Goal: Contribute content

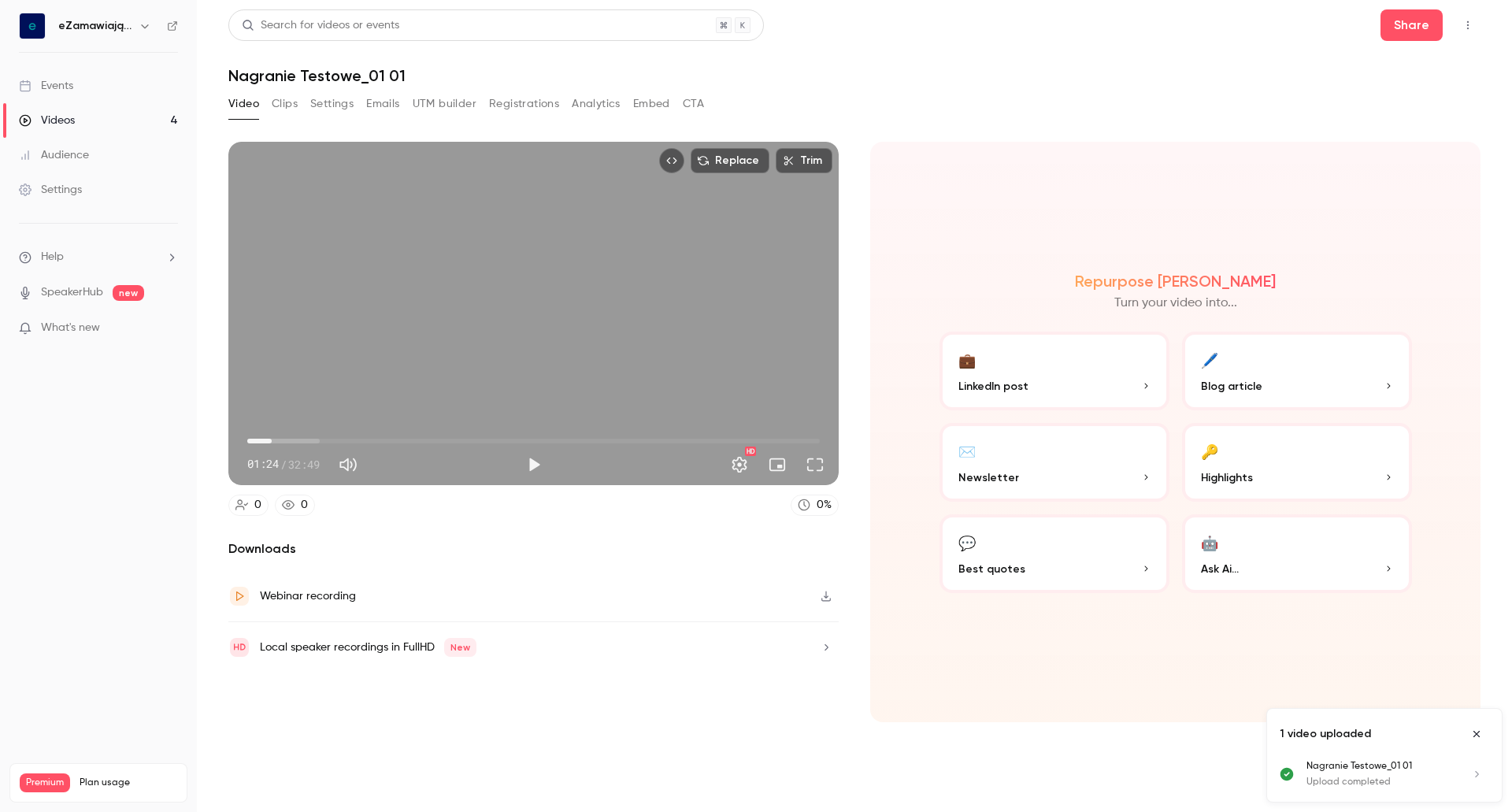
click at [84, 123] on link "Videos 4" at bounding box center [98, 120] width 197 height 34
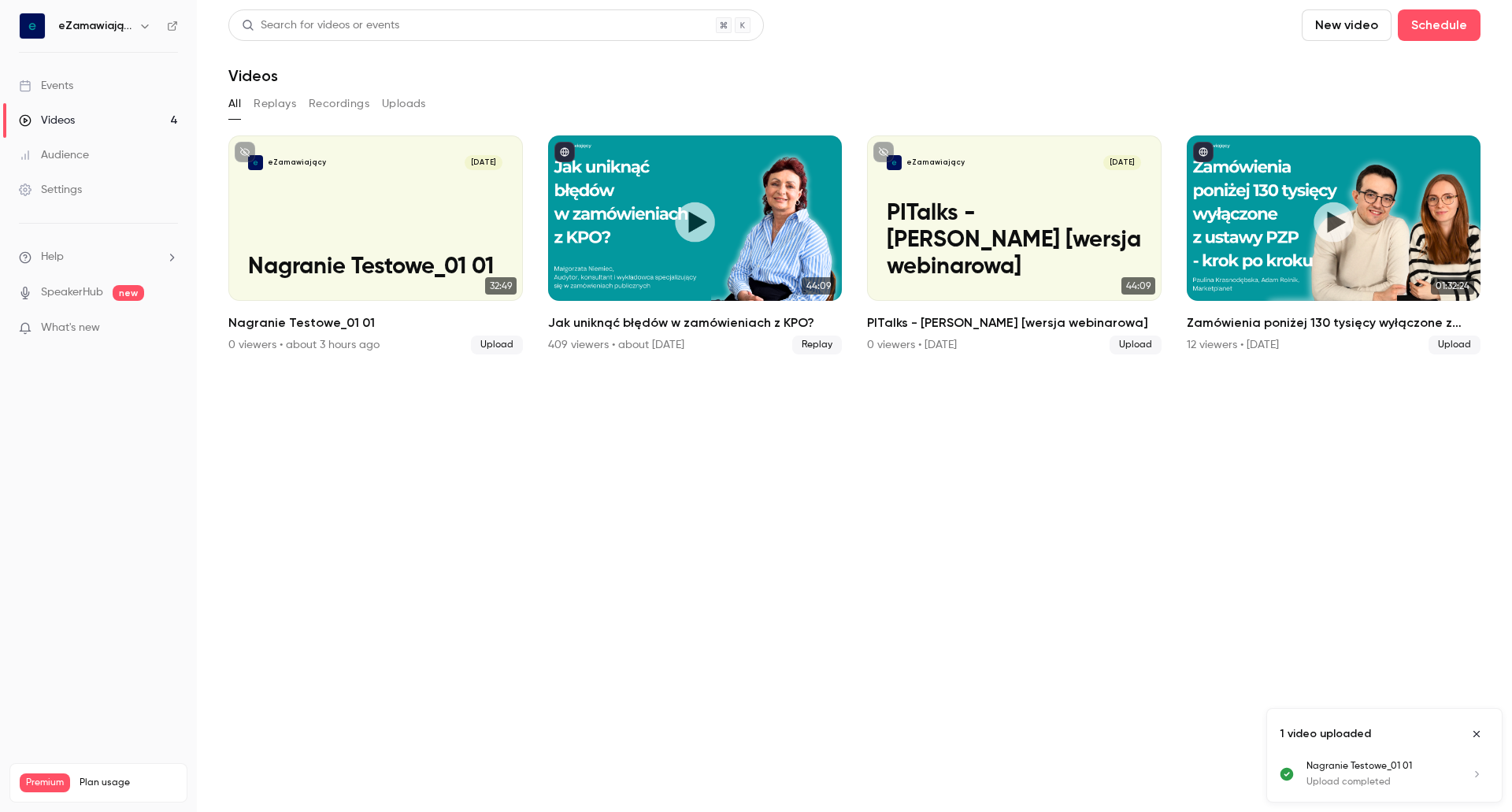
click at [1353, 21] on button "New video" at bounding box center [1347, 25] width 90 height 32
click at [1367, 103] on div "Upload" at bounding box center [1404, 109] width 119 height 15
drag, startPoint x: 830, startPoint y: 454, endPoint x: 836, endPoint y: 626, distance: 172.1
click at [836, 626] on section "Search for videos or events New video Schedule Videos All Replays Recordings Up…" at bounding box center [855, 406] width 1253 height 793
drag, startPoint x: 738, startPoint y: 592, endPoint x: 601, endPoint y: 596, distance: 137.1
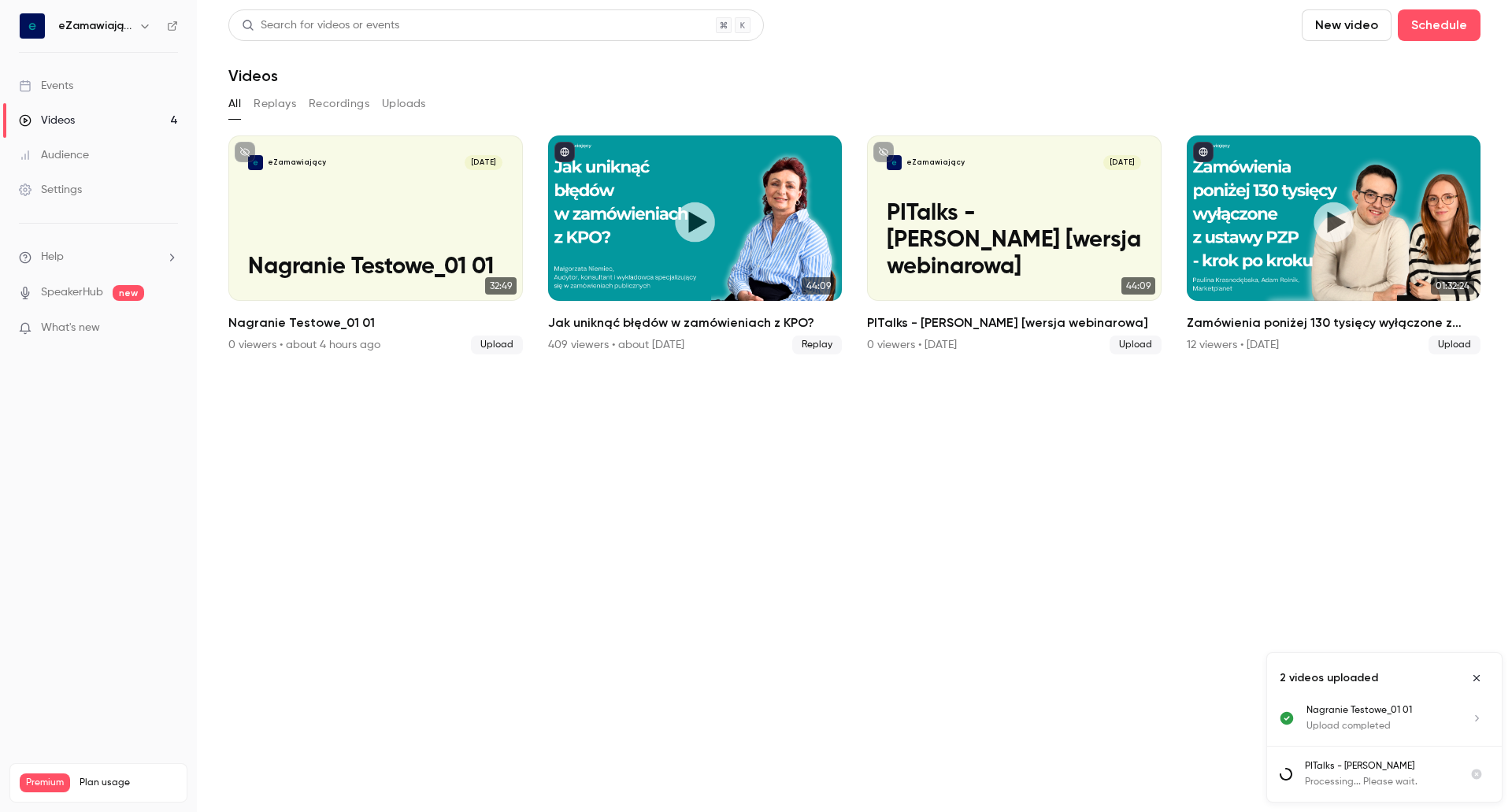
click at [601, 596] on section "Search for videos or events New video Schedule Videos All Replays Recordings Up…" at bounding box center [855, 406] width 1253 height 793
